Goal: Information Seeking & Learning: Compare options

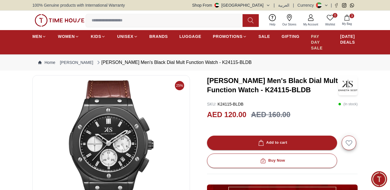
click at [320, 48] on span "PAY DAY SALE" at bounding box center [320, 42] width 18 height 17
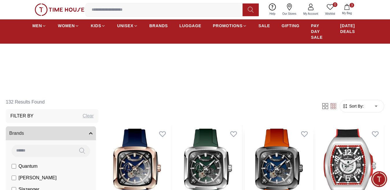
scroll to position [173, 0]
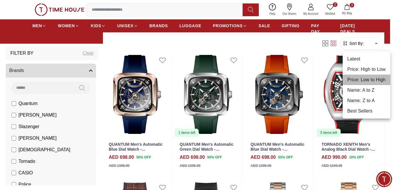
click at [365, 79] on li "Price: Low to High" at bounding box center [366, 80] width 48 height 10
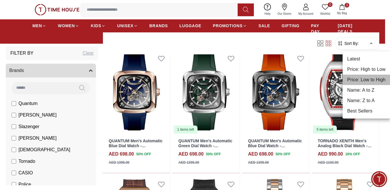
type input "*"
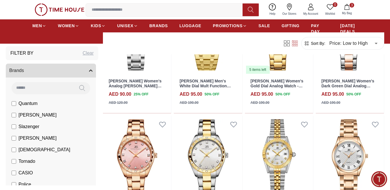
scroll to position [520, 0]
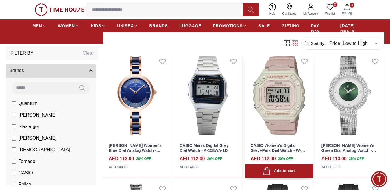
scroll to position [924, 0]
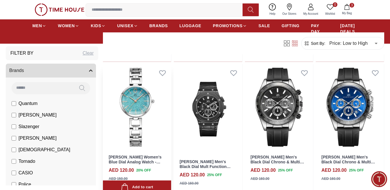
click at [142, 105] on img at bounding box center [137, 107] width 68 height 86
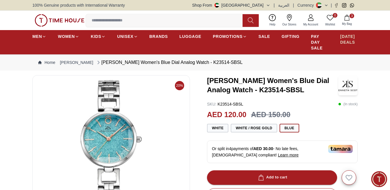
click at [345, 43] on span "[DATE] DEALS" at bounding box center [348, 40] width 17 height 12
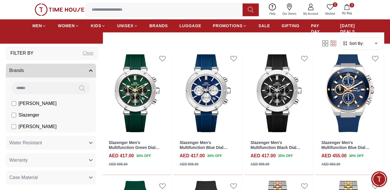
scroll to position [58, 0]
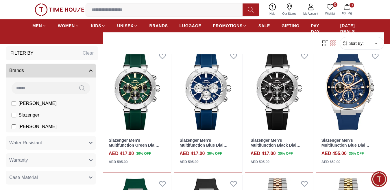
click at [353, 43] on span "Sort By:" at bounding box center [356, 43] width 16 height 6
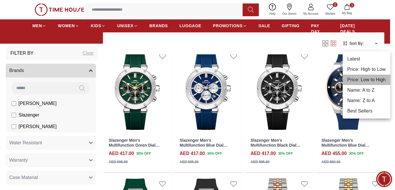
click at [371, 76] on li "Price: Low to High" at bounding box center [366, 80] width 48 height 10
type input "*"
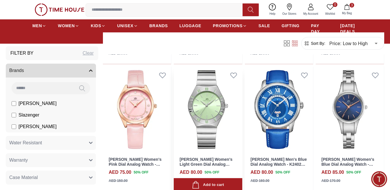
scroll to position [549, 0]
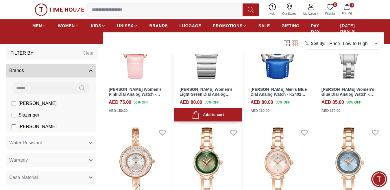
scroll to position [606, 0]
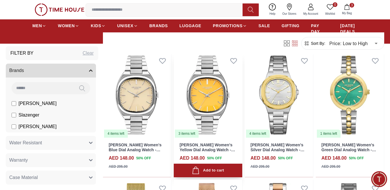
scroll to position [318, 0]
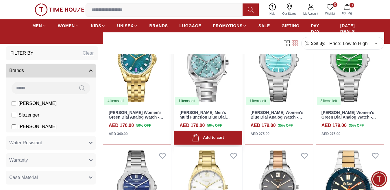
scroll to position [693, 0]
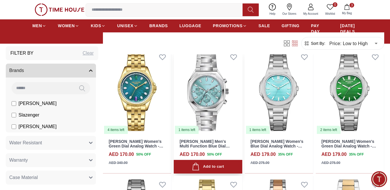
click at [213, 83] on img at bounding box center [208, 91] width 68 height 86
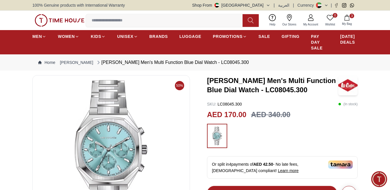
click at [120, 117] on img at bounding box center [111, 149] width 148 height 139
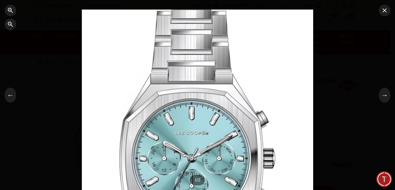
click at [266, 101] on div at bounding box center [197, 95] width 231 height 171
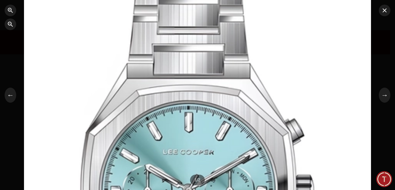
click at [266, 100] on div at bounding box center [197, 95] width 347 height 256
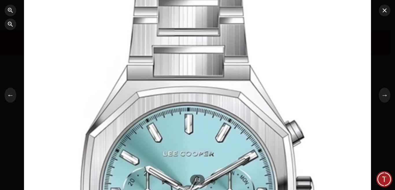
click at [336, 101] on div at bounding box center [197, 97] width 347 height 256
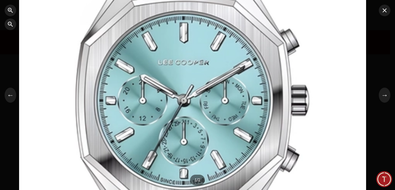
drag, startPoint x: 336, startPoint y: 101, endPoint x: 331, endPoint y: 9, distance: 91.7
click at [331, 9] on div at bounding box center [192, 5] width 347 height 256
click at [389, 97] on div at bounding box center [197, 95] width 395 height 190
click at [386, 97] on button "→" at bounding box center [384, 95] width 12 height 15
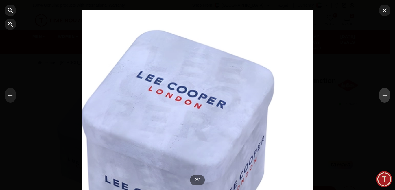
click at [385, 98] on button "→" at bounding box center [384, 95] width 12 height 15
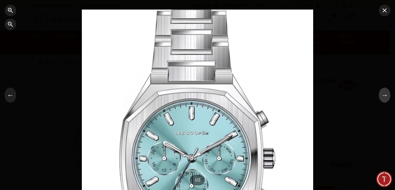
click at [385, 96] on button "→" at bounding box center [384, 95] width 12 height 15
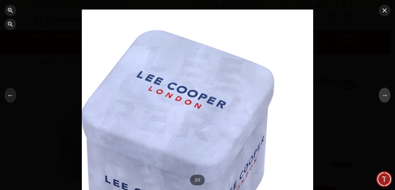
click at [385, 93] on button "→" at bounding box center [384, 95] width 12 height 15
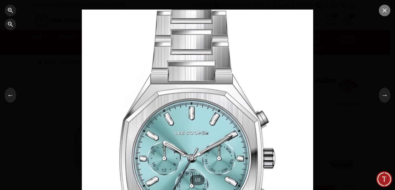
click at [385, 13] on icon "button" at bounding box center [384, 10] width 7 height 7
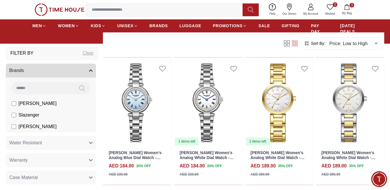
scroll to position [789, 0]
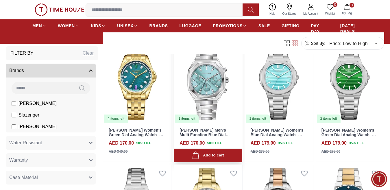
scroll to position [789, 0]
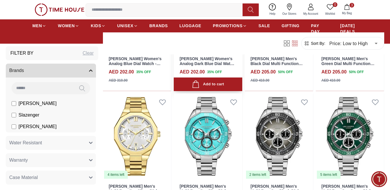
scroll to position [1800, 0]
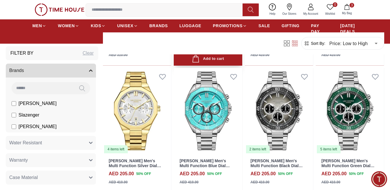
scroll to position [1829, 0]
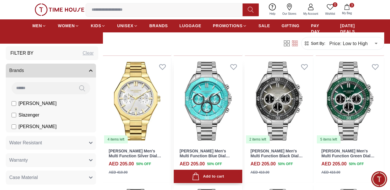
click at [205, 89] on img at bounding box center [208, 101] width 68 height 86
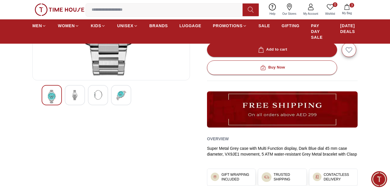
scroll to position [144, 0]
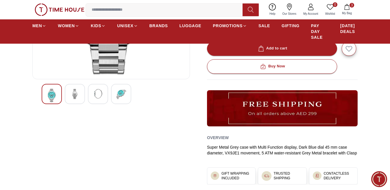
click at [77, 96] on img at bounding box center [75, 94] width 10 height 10
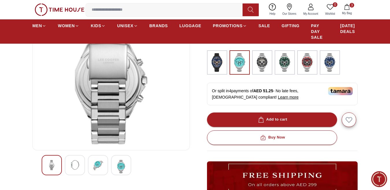
scroll to position [87, 0]
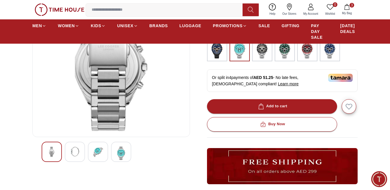
click at [98, 152] on img at bounding box center [98, 151] width 10 height 10
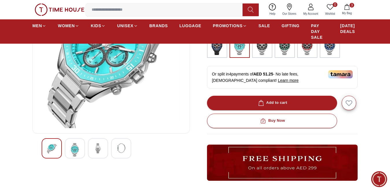
scroll to position [116, 0]
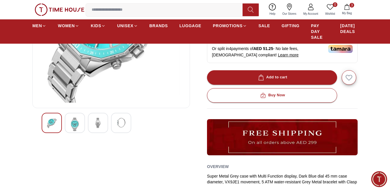
click at [121, 128] on img at bounding box center [121, 123] width 10 height 10
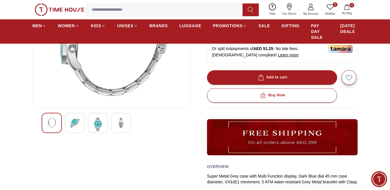
click at [74, 126] on img at bounding box center [75, 123] width 10 height 10
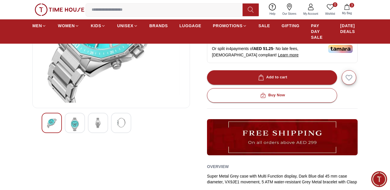
click at [72, 124] on img at bounding box center [75, 124] width 10 height 13
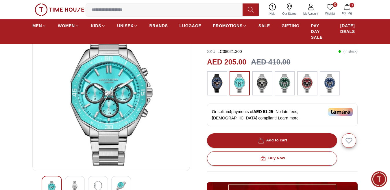
scroll to position [29, 0]
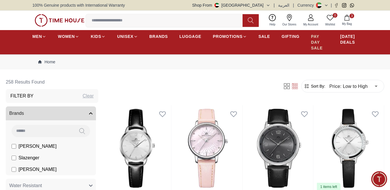
click at [319, 42] on span "PAY DAY SALE" at bounding box center [320, 42] width 18 height 17
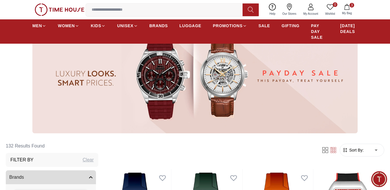
scroll to position [58, 0]
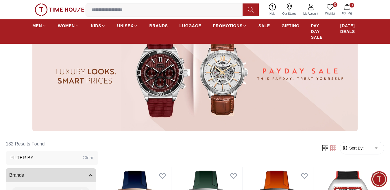
click at [232, 72] on img at bounding box center [194, 74] width 325 height 114
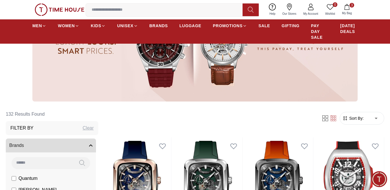
scroll to position [87, 0]
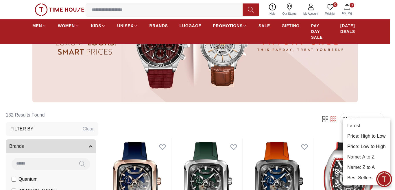
click at [366, 147] on li "Price: Low to High" at bounding box center [366, 146] width 48 height 10
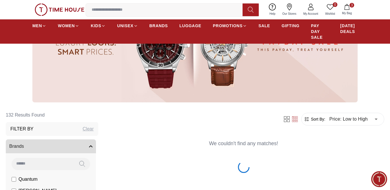
type input "*"
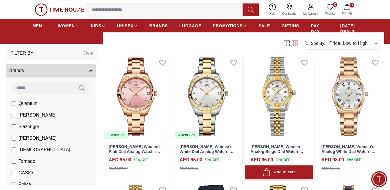
scroll to position [549, 0]
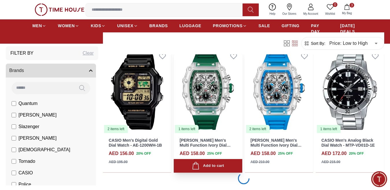
scroll to position [1328, 0]
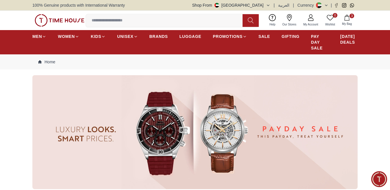
click at [55, 21] on img at bounding box center [60, 20] width 50 height 12
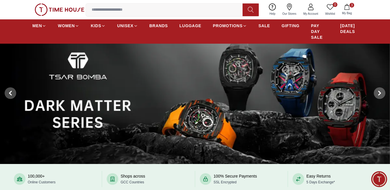
scroll to position [29, 0]
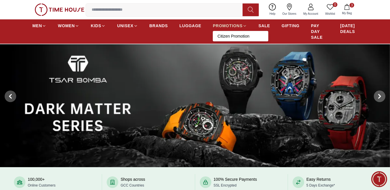
click at [235, 29] on span "PROMOTIONS" at bounding box center [228, 26] width 30 height 6
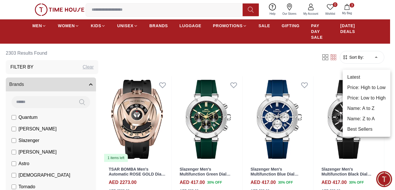
click at [366, 96] on li "Price: Low to High" at bounding box center [366, 98] width 48 height 10
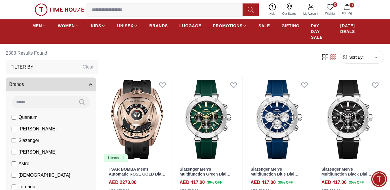
type input "*"
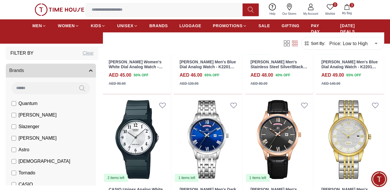
scroll to position [1224, 0]
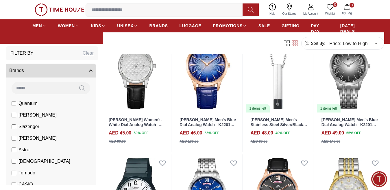
click at [19, 114] on span "[PERSON_NAME]" at bounding box center [37, 114] width 38 height 7
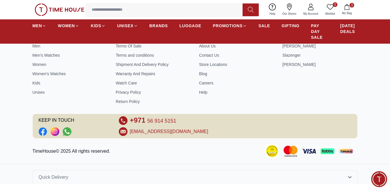
scroll to position [263, 0]
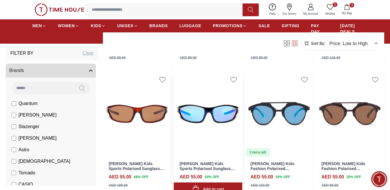
scroll to position [375, 0]
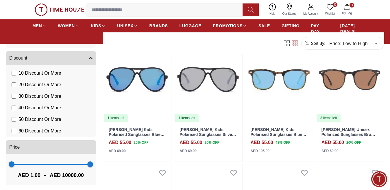
scroll to position [695, 0]
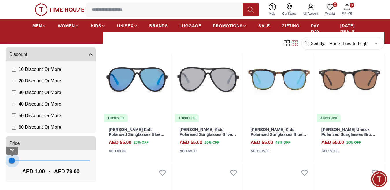
type input "***"
drag, startPoint x: 86, startPoint y: 162, endPoint x: 13, endPoint y: 169, distance: 73.7
click at [13, 169] on div "1 197 AED 1.00 - AED 197.00" at bounding box center [51, 165] width 90 height 31
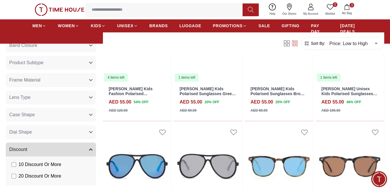
scroll to position [579, 0]
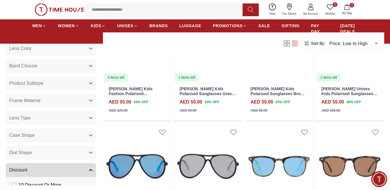
click at [43, 101] on button "Frame Material" at bounding box center [51, 101] width 90 height 14
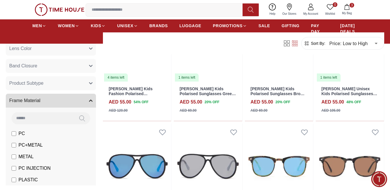
click at [43, 101] on button "Frame Material" at bounding box center [51, 101] width 90 height 14
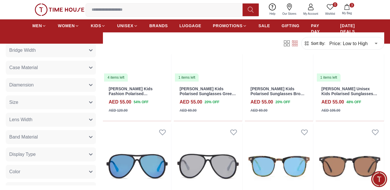
scroll to position [377, 0]
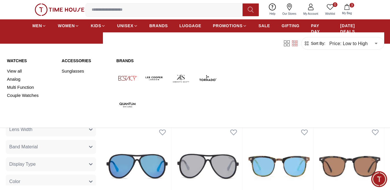
click at [74, 75] on link "Sunglasses" at bounding box center [86, 71] width 48 height 8
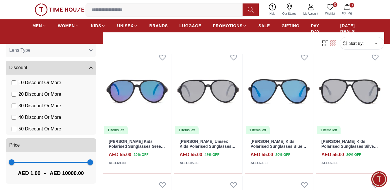
scroll to position [192, 0]
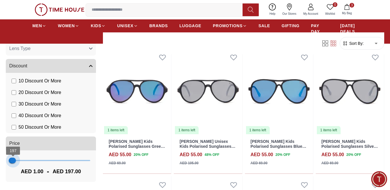
type input "***"
drag, startPoint x: 83, startPoint y: 159, endPoint x: 13, endPoint y: 163, distance: 70.3
click at [13, 163] on span "158" at bounding box center [13, 160] width 6 height 6
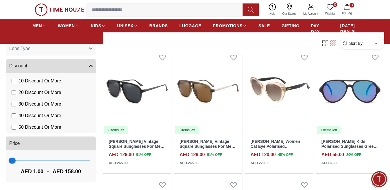
click at [324, 43] on icon at bounding box center [325, 43] width 6 height 6
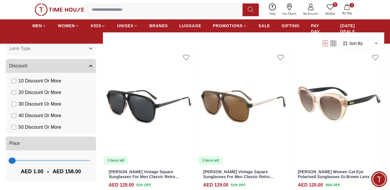
click at [323, 45] on icon at bounding box center [325, 43] width 6 height 6
click at [332, 43] on icon at bounding box center [333, 43] width 6 height 6
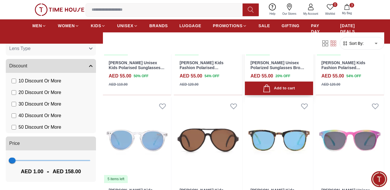
scroll to position [462, 0]
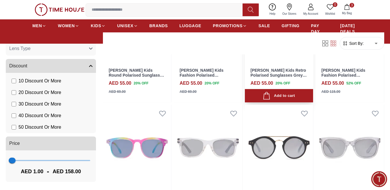
scroll to position [780, 0]
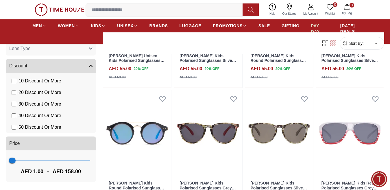
click at [315, 27] on link "PAY DAY SALE" at bounding box center [320, 32] width 18 height 22
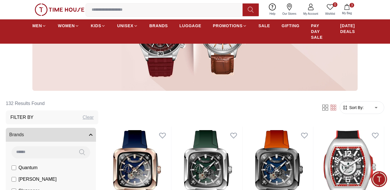
scroll to position [144, 0]
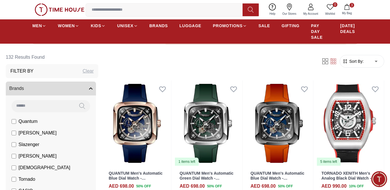
click at [358, 65] on form "Sort By: ​ ****** ​" at bounding box center [361, 61] width 44 height 13
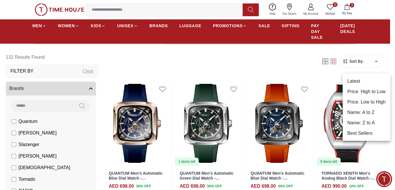
click at [365, 103] on li "Price: Low to High" at bounding box center [366, 102] width 48 height 10
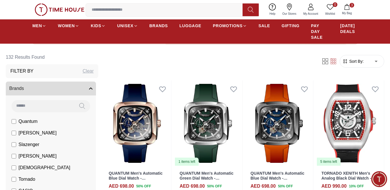
type input "*"
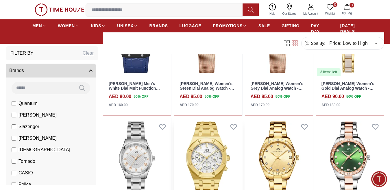
scroll to position [289, 0]
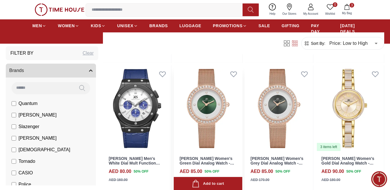
scroll to position [318, 0]
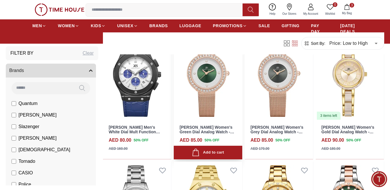
click at [209, 88] on img at bounding box center [208, 77] width 68 height 86
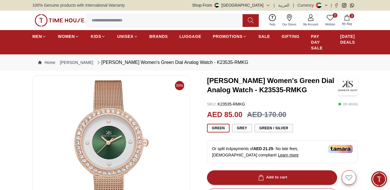
click at [105, 140] on img at bounding box center [111, 149] width 148 height 139
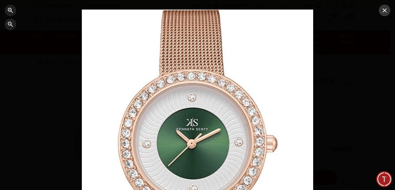
click at [383, 10] on icon "button" at bounding box center [384, 10] width 7 height 7
